Goal: Information Seeking & Learning: Learn about a topic

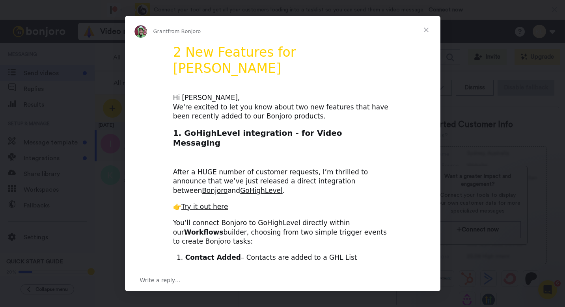
click at [427, 32] on span "Close" at bounding box center [426, 30] width 28 height 28
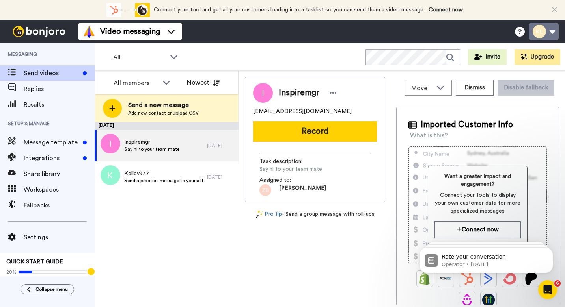
click at [552, 30] on button at bounding box center [543, 31] width 30 height 17
click at [205, 234] on div "September 22 Inspiremgr Say hi to your team mate 21 days ago Kelleyk77 Send a p…" at bounding box center [167, 214] width 144 height 185
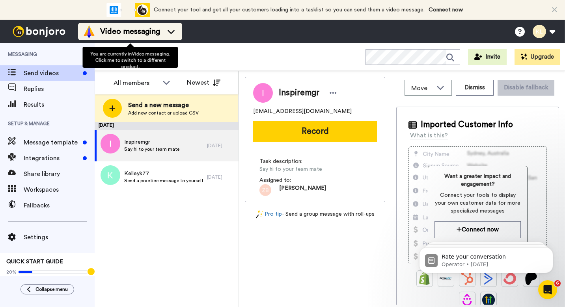
click at [171, 30] on icon at bounding box center [171, 32] width 13 height 8
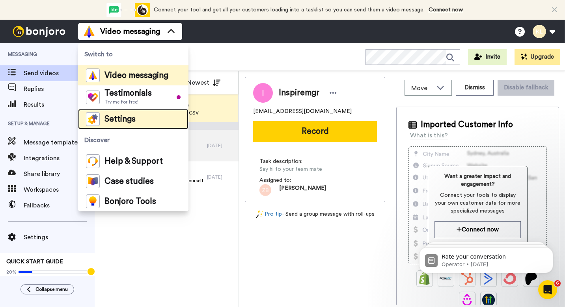
click at [124, 120] on span "Settings" at bounding box center [119, 119] width 31 height 8
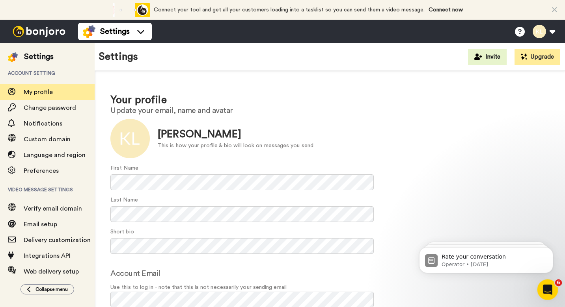
click at [546, 290] on icon "Open Intercom Messenger" at bounding box center [546, 289] width 6 height 6
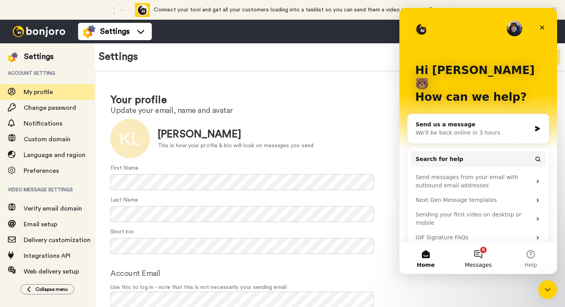
click at [481, 252] on button "6 Messages" at bounding box center [477, 259] width 52 height 32
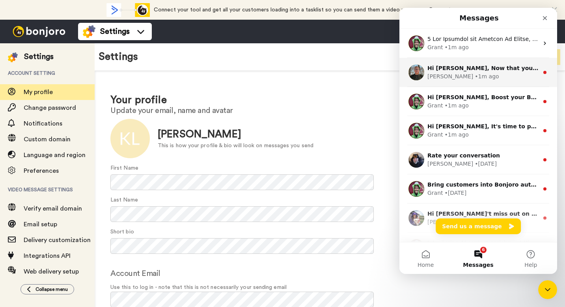
click at [478, 73] on div "James • 1m ago" at bounding box center [482, 76] width 111 height 8
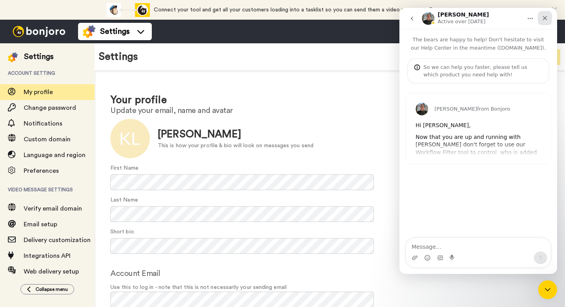
click at [544, 19] on icon "Close" at bounding box center [544, 18] width 6 height 6
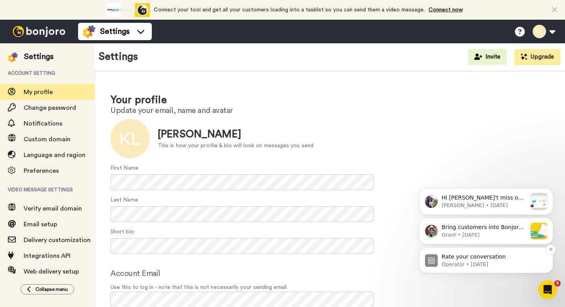
click at [457, 255] on span "Rate your conversation" at bounding box center [473, 257] width 64 height 6
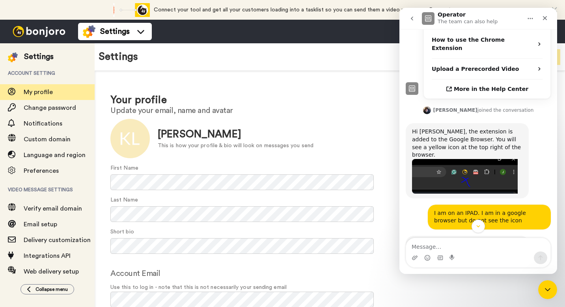
scroll to position [240, 0]
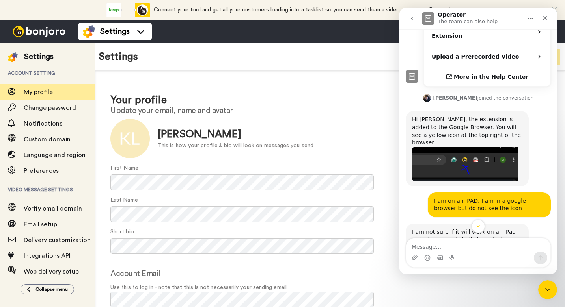
click at [147, 9] on icon "animation" at bounding box center [143, 11] width 7 height 7
click at [542, 19] on icon "Close" at bounding box center [544, 18] width 6 height 6
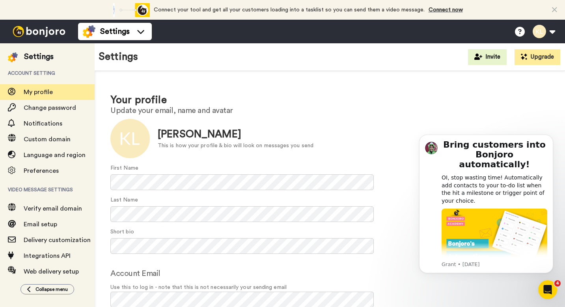
scroll to position [0, 0]
click at [147, 11] on icon "animation" at bounding box center [143, 11] width 7 height 7
click at [444, 11] on link "Connect now" at bounding box center [445, 10] width 34 height 6
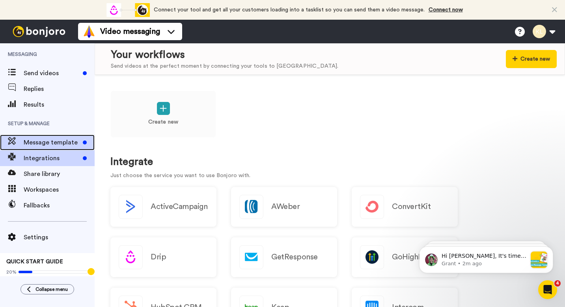
click at [62, 140] on span "Message template" at bounding box center [52, 142] width 56 height 9
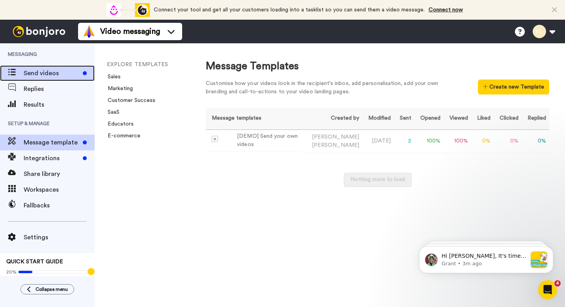
click at [53, 74] on span "Send videos" at bounding box center [52, 73] width 56 height 9
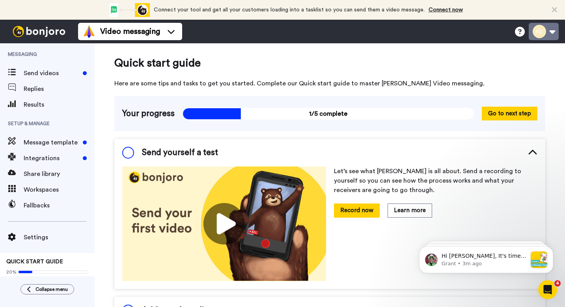
click at [552, 33] on button at bounding box center [543, 31] width 30 height 17
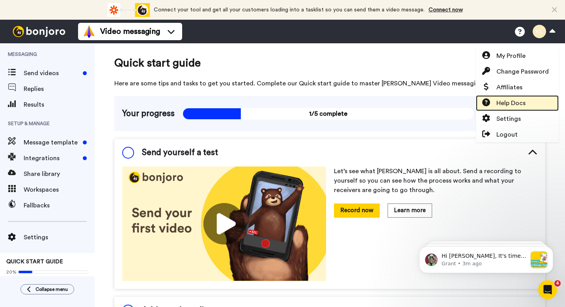
click at [505, 103] on span "Help Docs" at bounding box center [510, 102] width 29 height 9
